Goal: Information Seeking & Learning: Learn about a topic

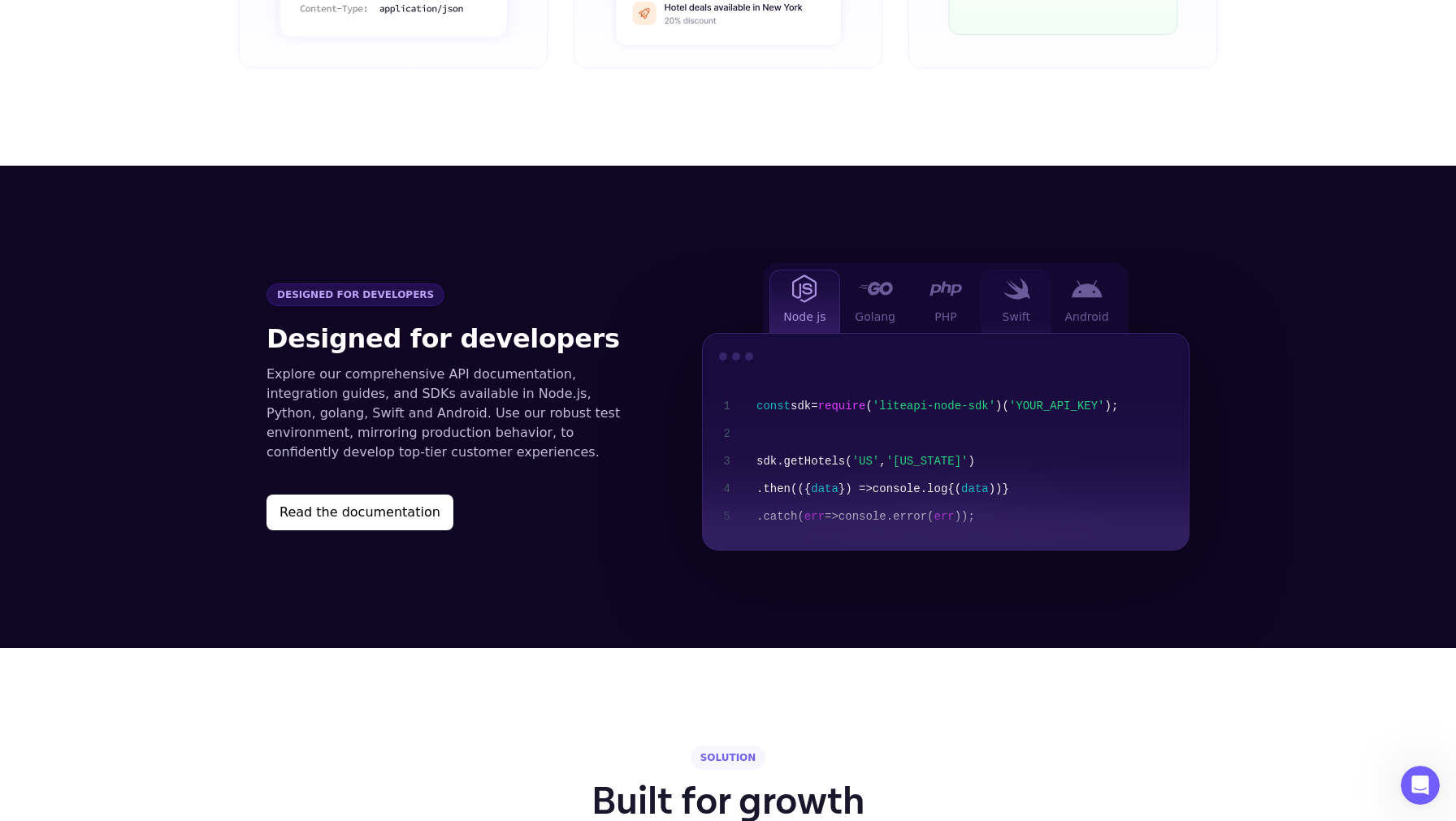
scroll to position [1550, 0]
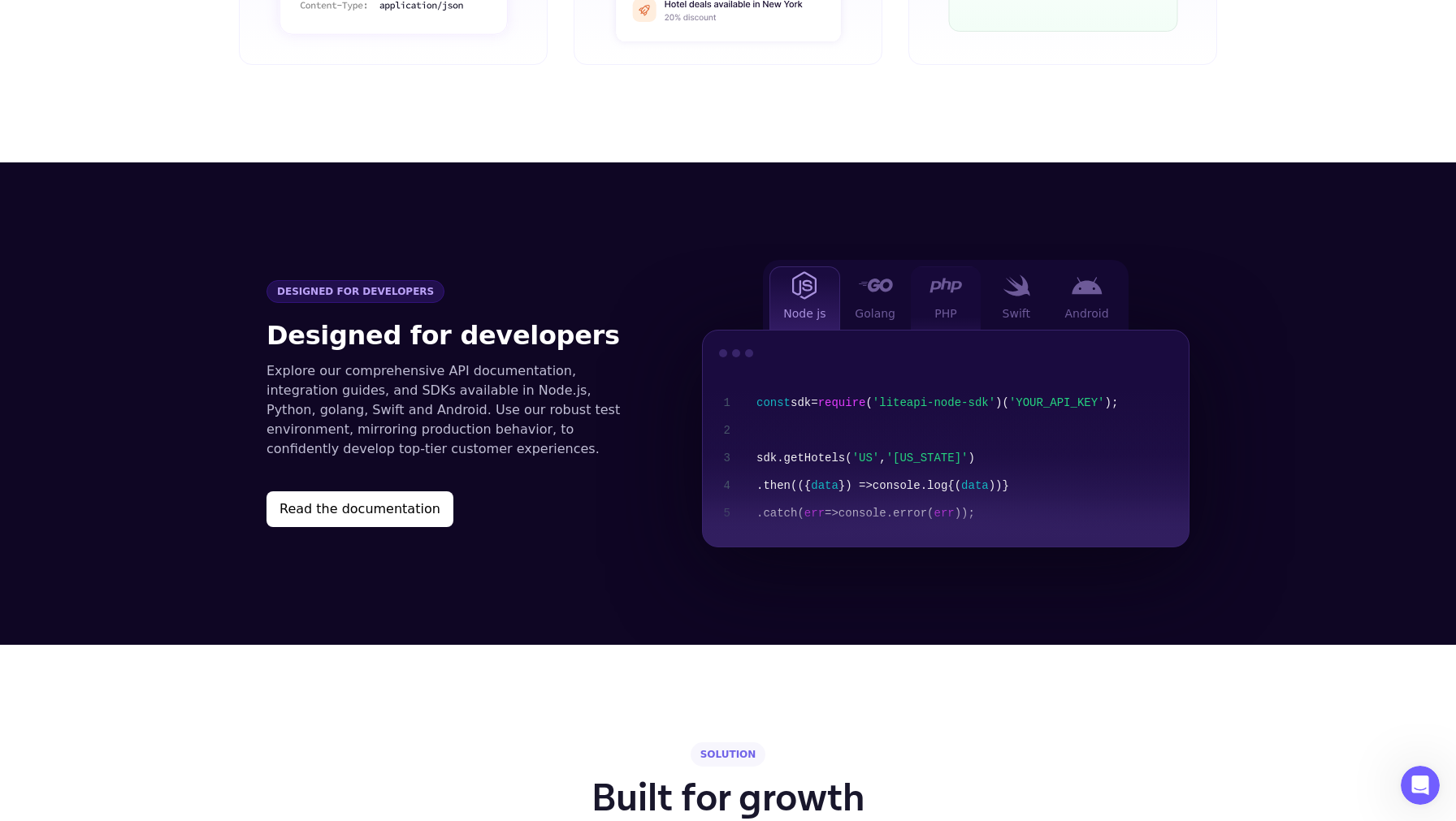
click at [948, 306] on span "PHP" at bounding box center [946, 314] width 22 height 16
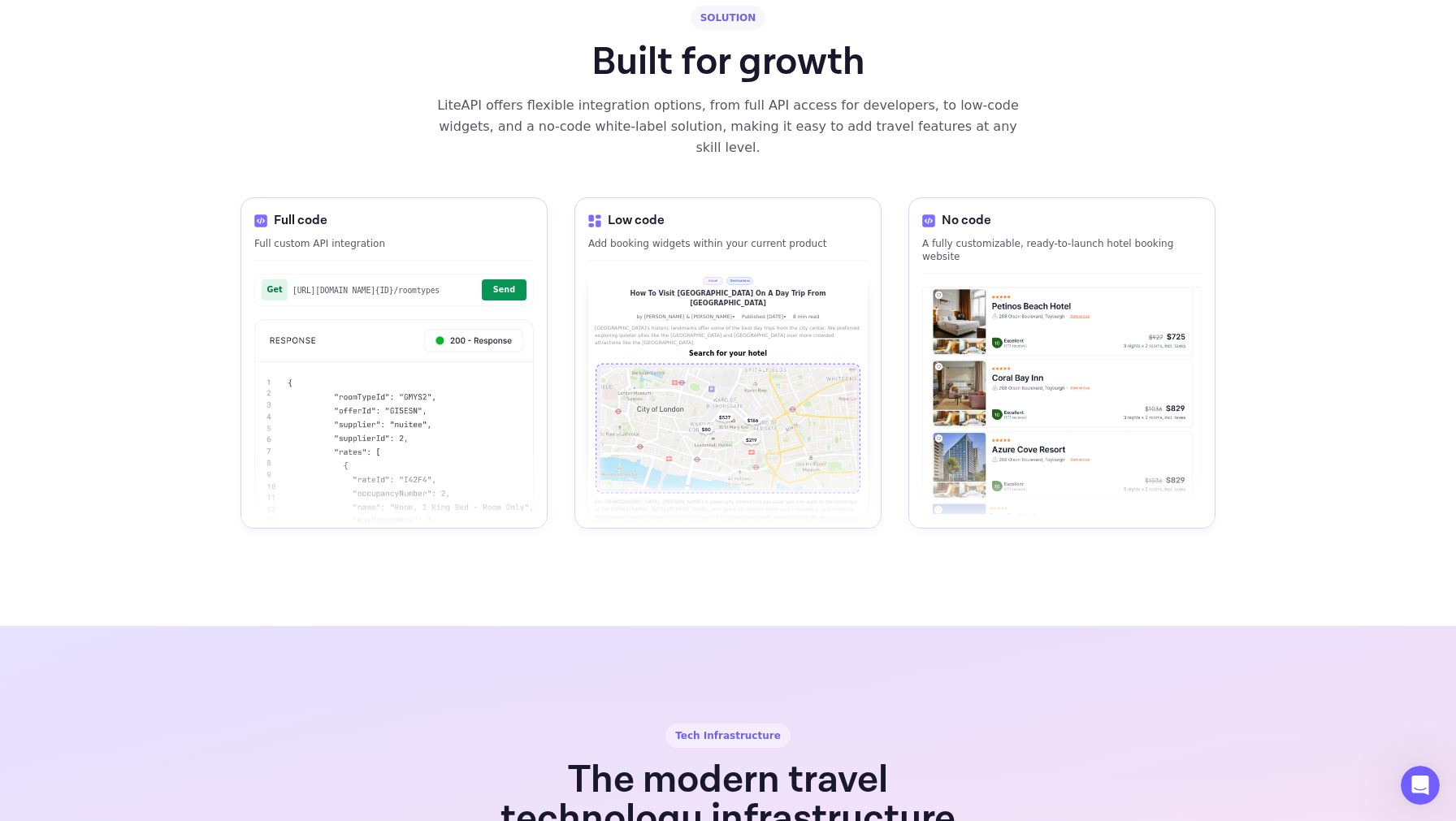
scroll to position [2293, 0]
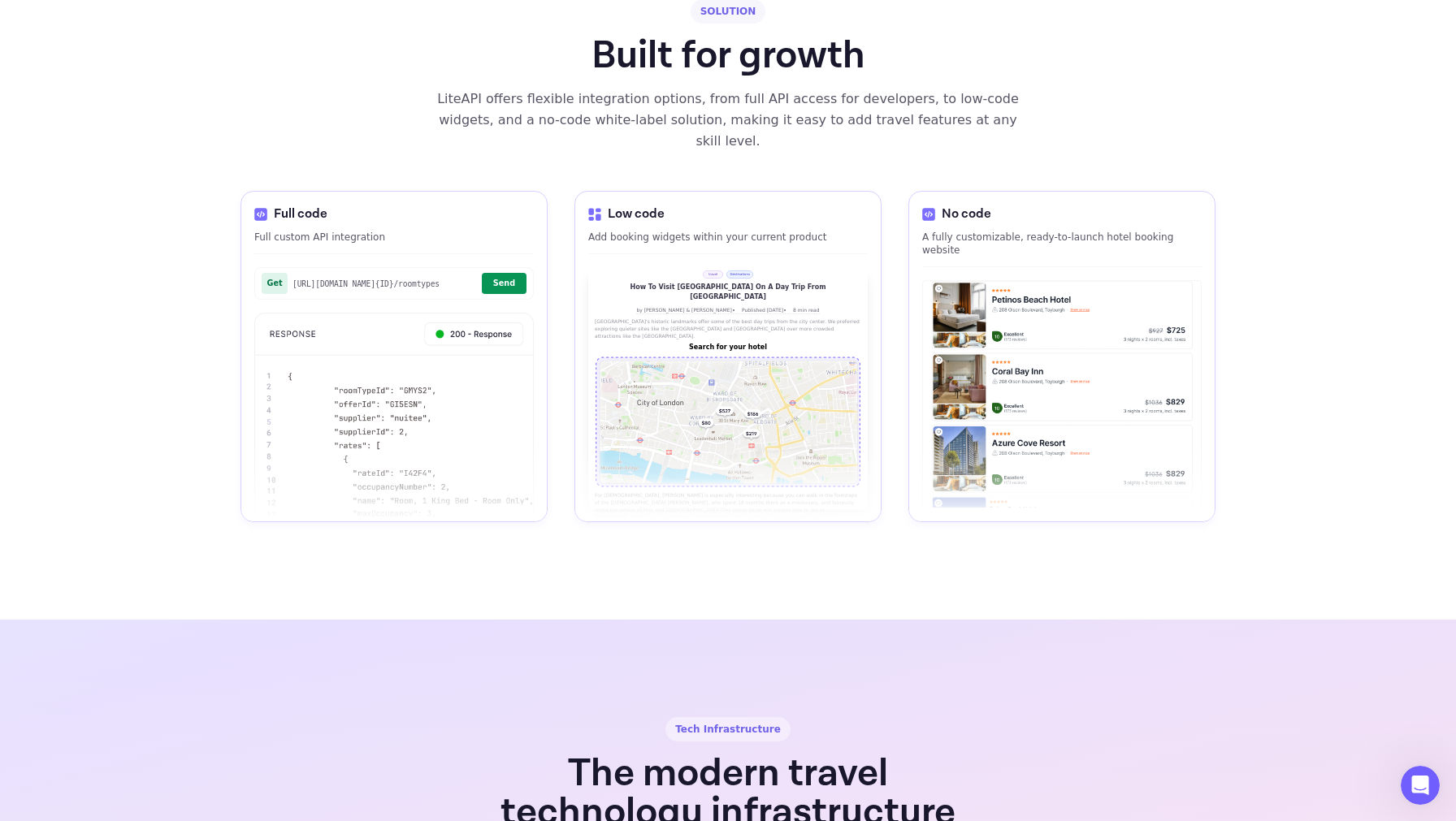
click at [721, 343] on h6 "Search for your hotel" at bounding box center [728, 348] width 267 height 10
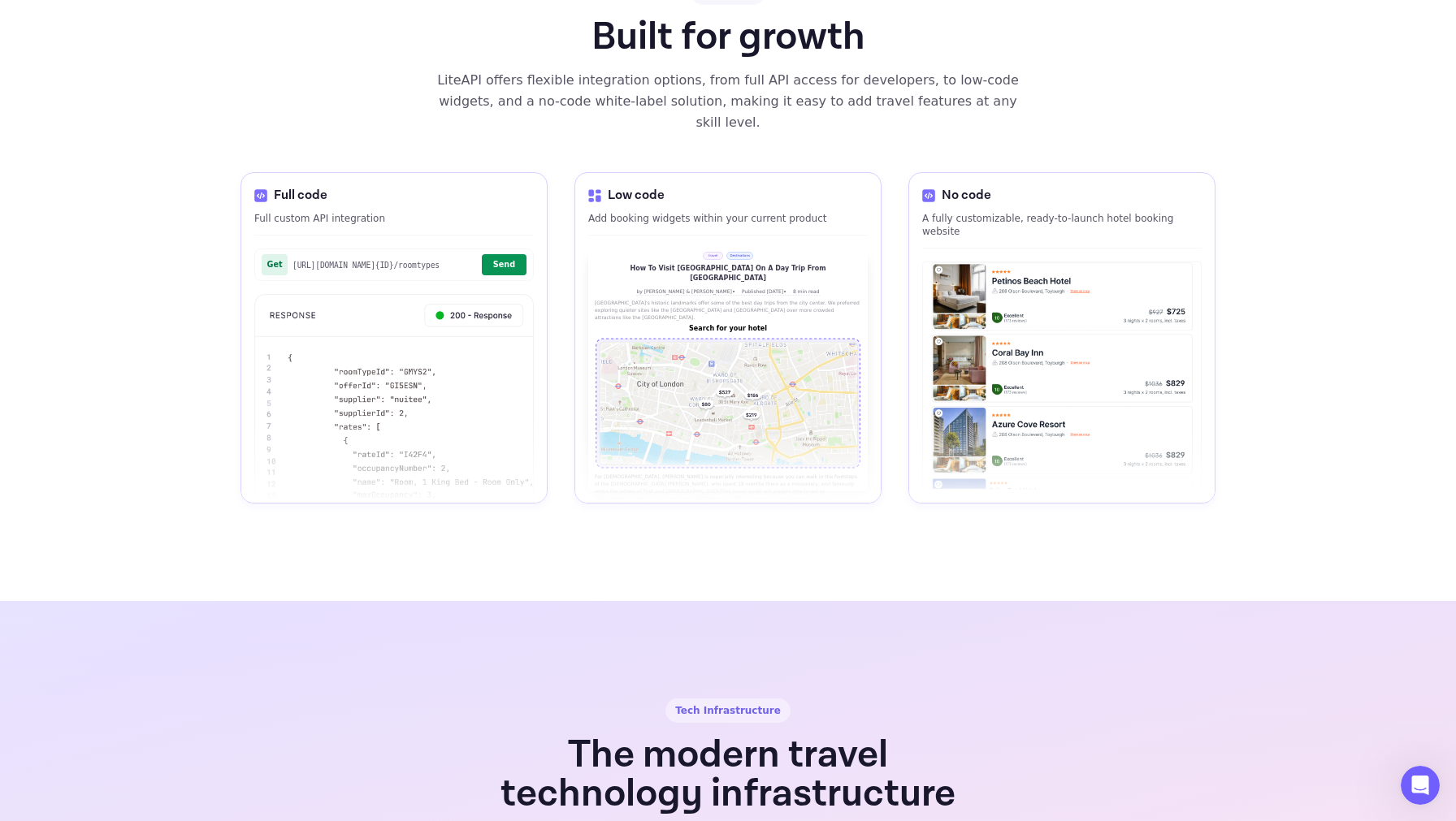
scroll to position [2313, 0]
click at [728, 697] on div "Tech Infrastructure" at bounding box center [728, 709] width 125 height 25
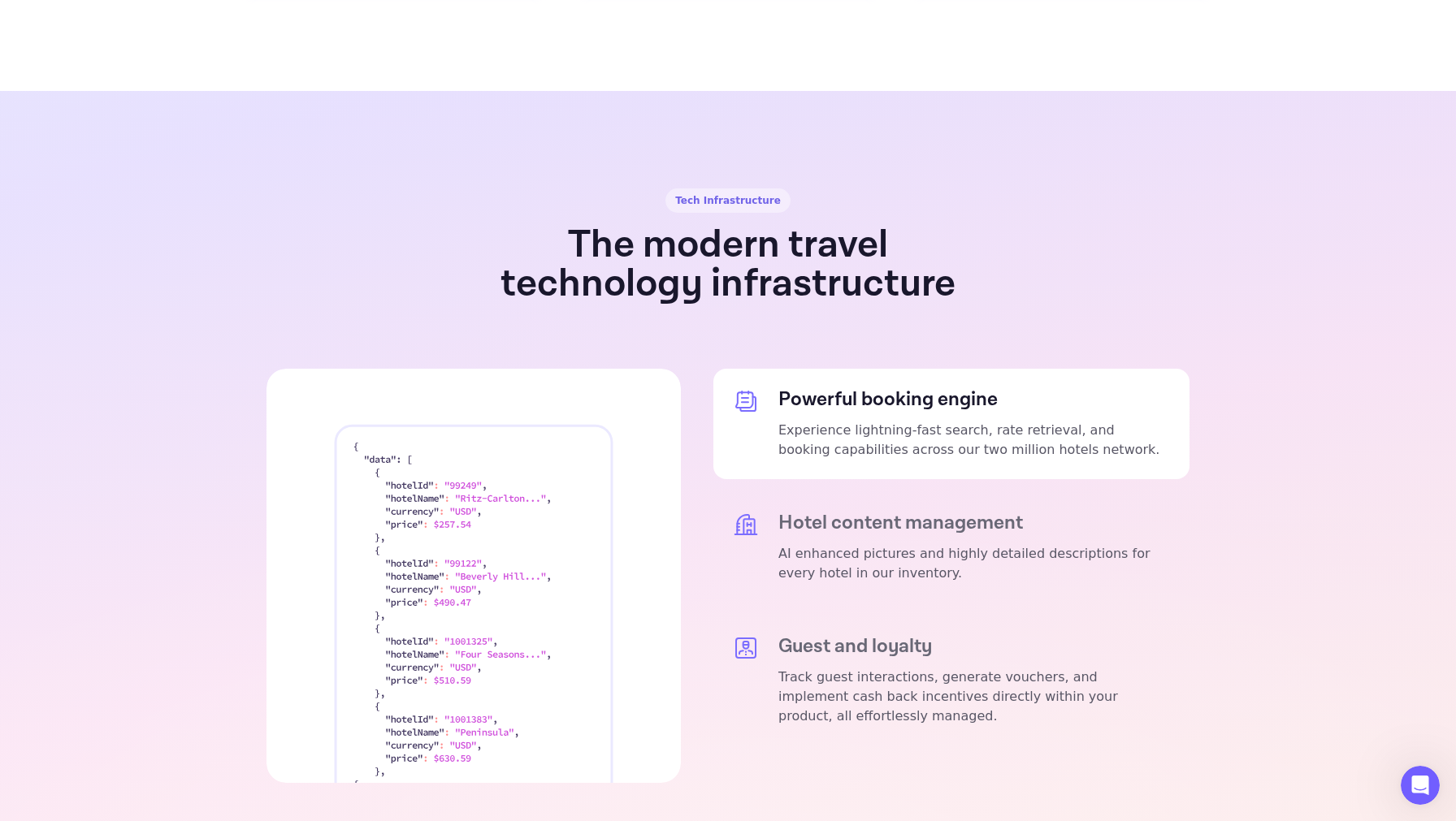
scroll to position [2968, 0]
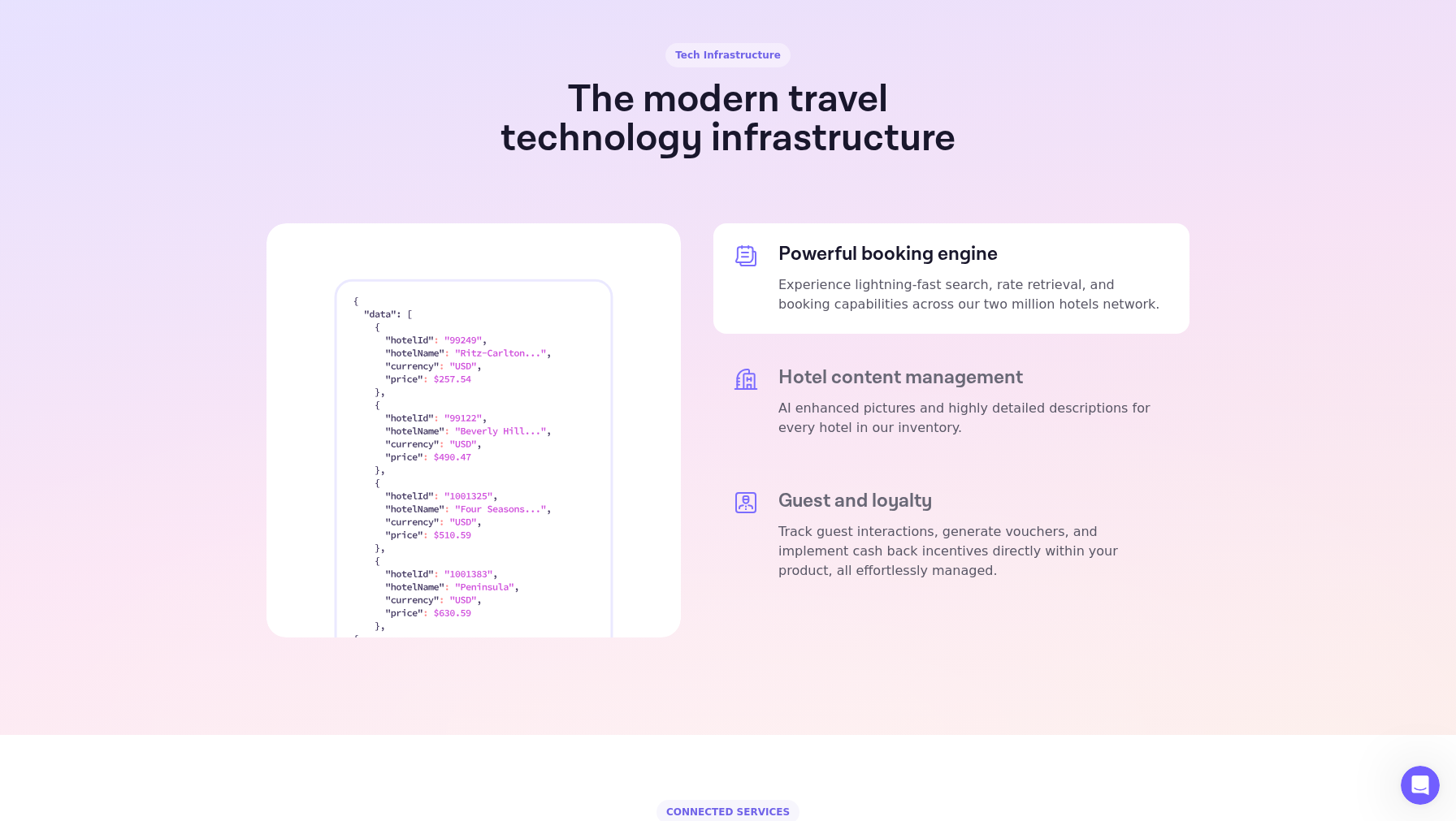
click at [733, 603] on section "Tech Infrastructure The modern travel technology infrastructure Powerful bookin…" at bounding box center [728, 340] width 1456 height 790
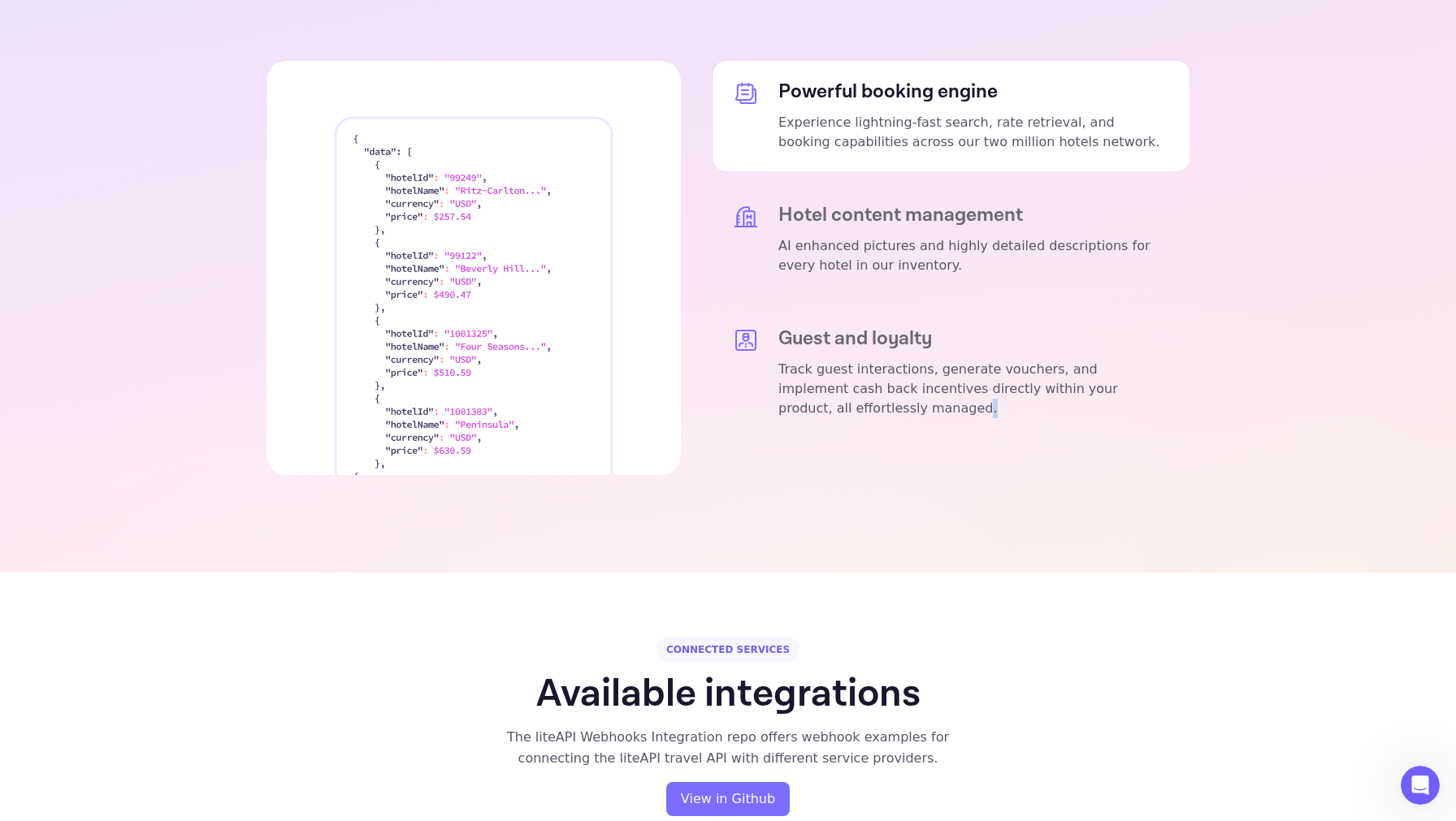
click at [733, 638] on div "CONNECTED SERVICES" at bounding box center [728, 650] width 143 height 25
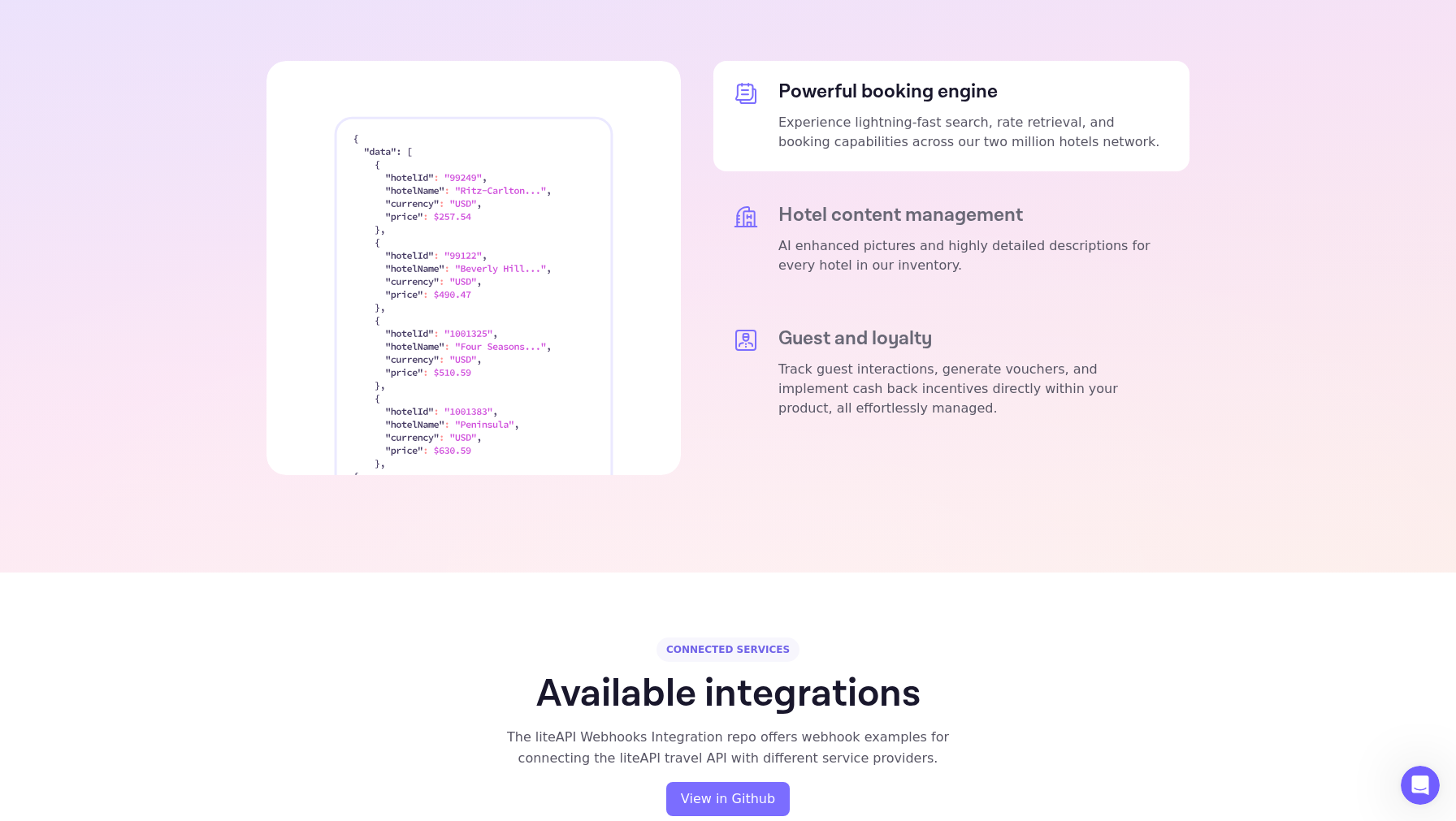
click at [729, 638] on div "CONNECTED SERVICES" at bounding box center [728, 650] width 143 height 25
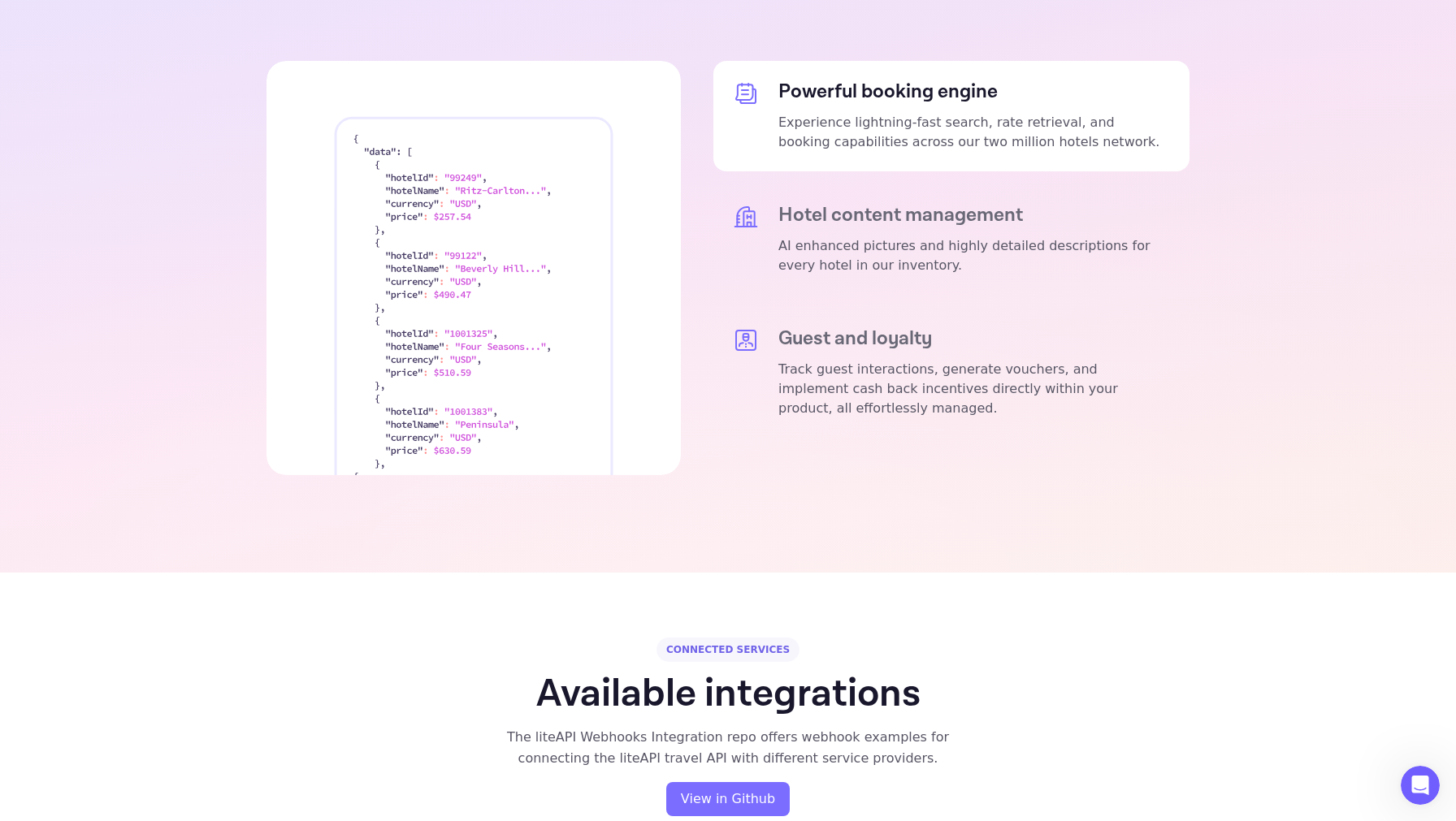
click at [733, 638] on div "CONNECTED SERVICES" at bounding box center [728, 650] width 143 height 25
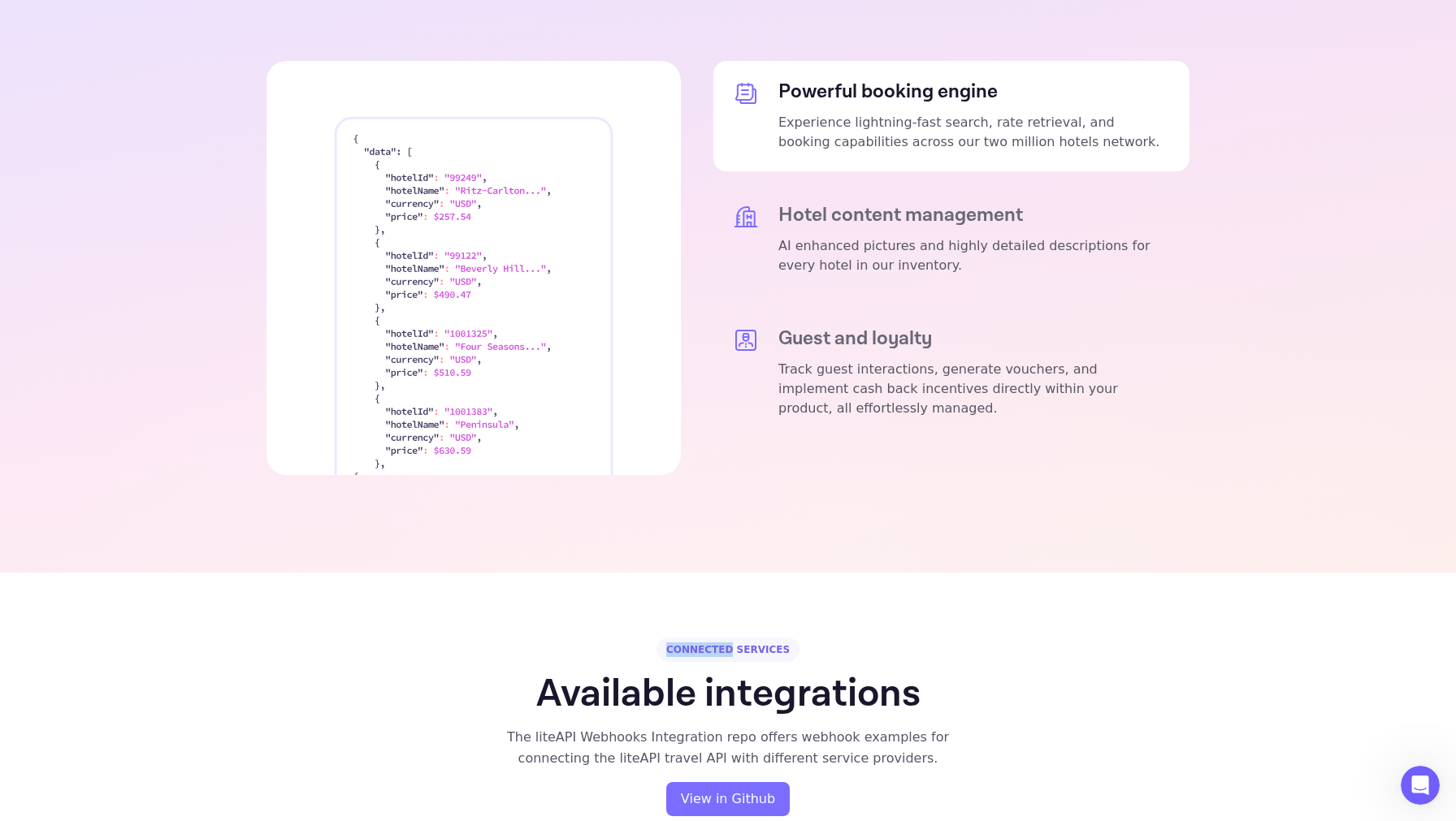
click at [733, 638] on div "CONNECTED SERVICES" at bounding box center [728, 650] width 143 height 25
click at [735, 675] on h1 "Available integrations" at bounding box center [729, 695] width 384 height 39
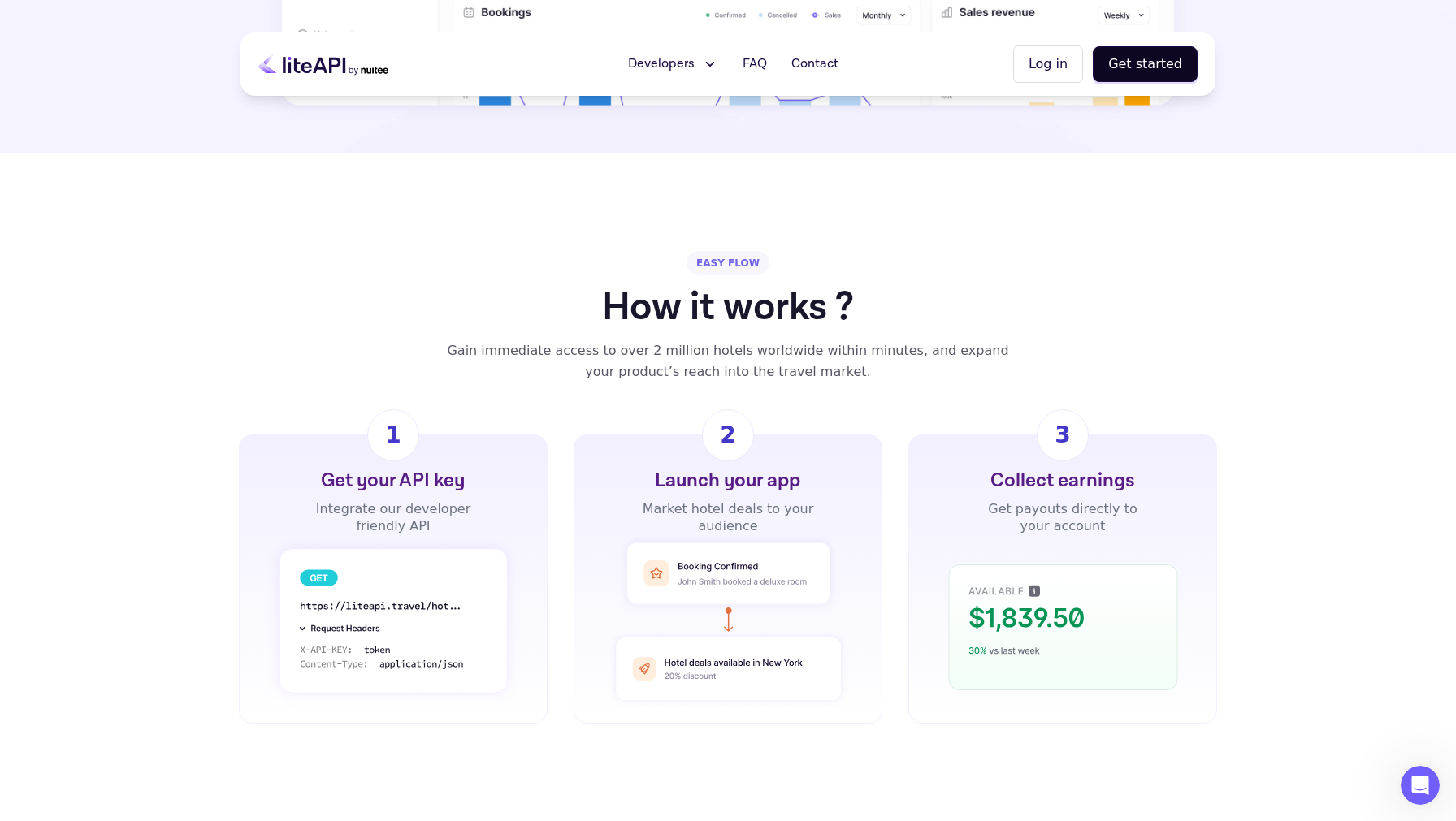
scroll to position [0, 0]
